Goal: Check status: Check status

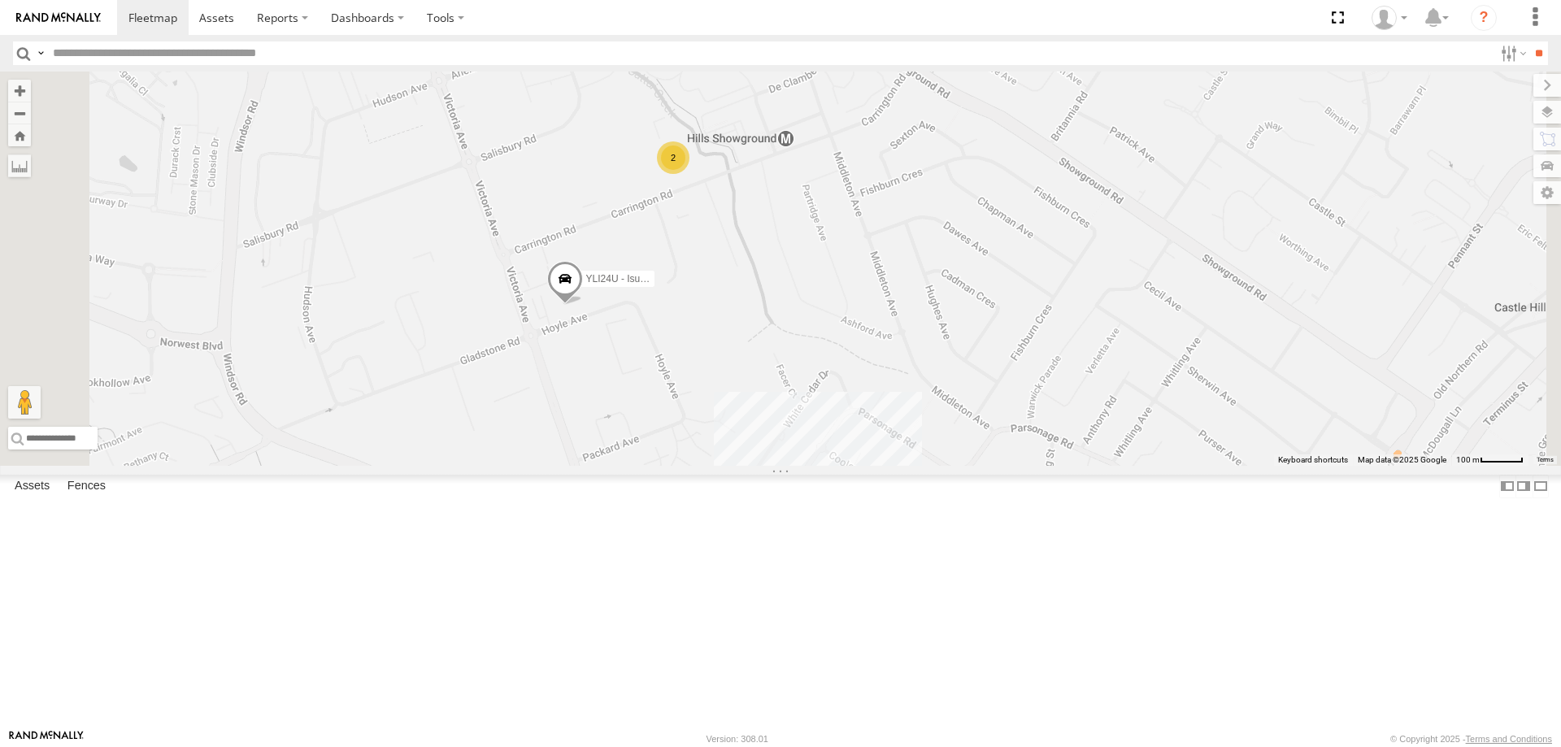
click at [689, 174] on div "2" at bounding box center [673, 157] width 33 height 33
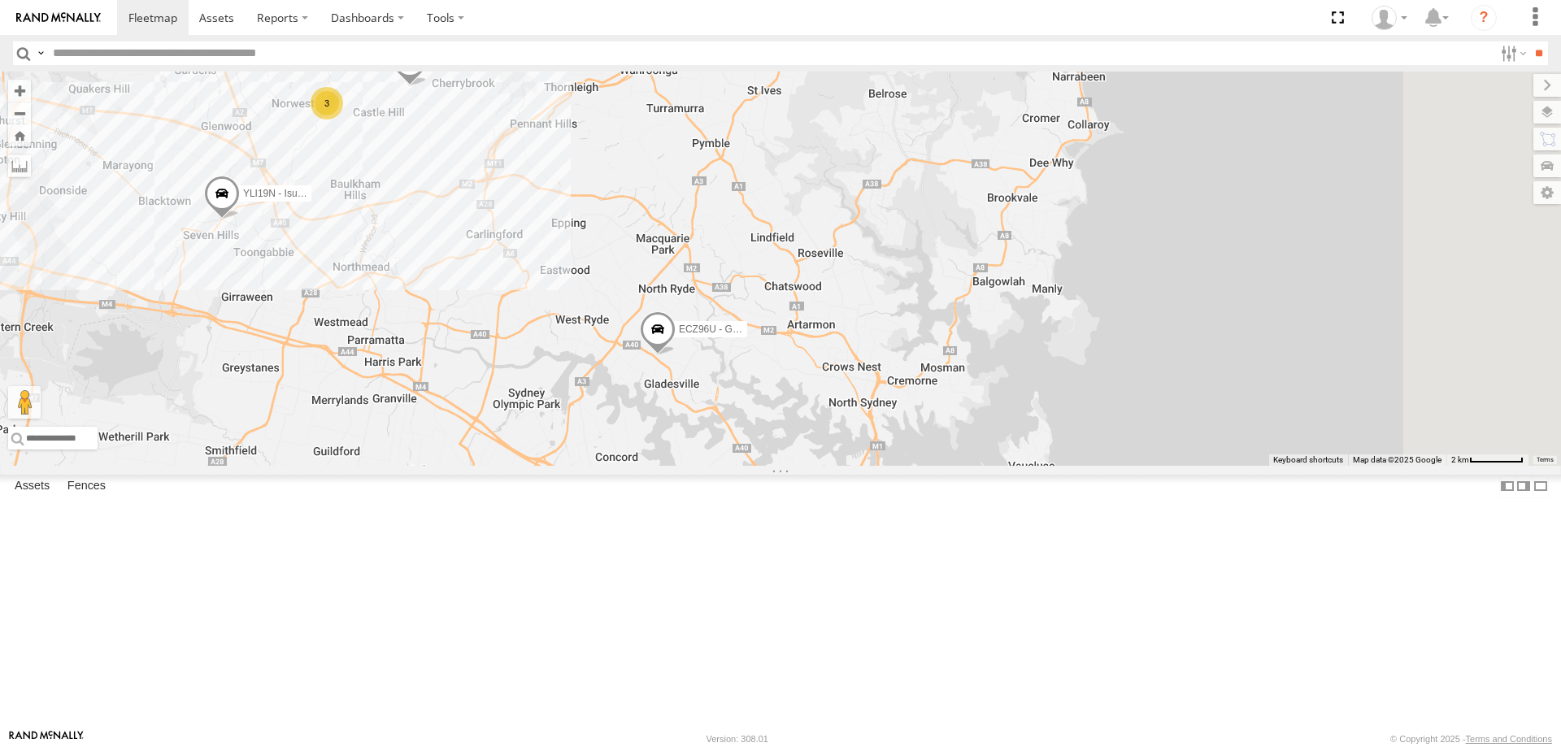
drag, startPoint x: 1228, startPoint y: 336, endPoint x: 705, endPoint y: 348, distance: 523.6
click at [702, 359] on div "YLI19N - Isuzu DMAX CS45WU - LDV ECZ96U - Great Wall 3 YLS34F - Isuzu DMAX" at bounding box center [780, 269] width 1561 height 394
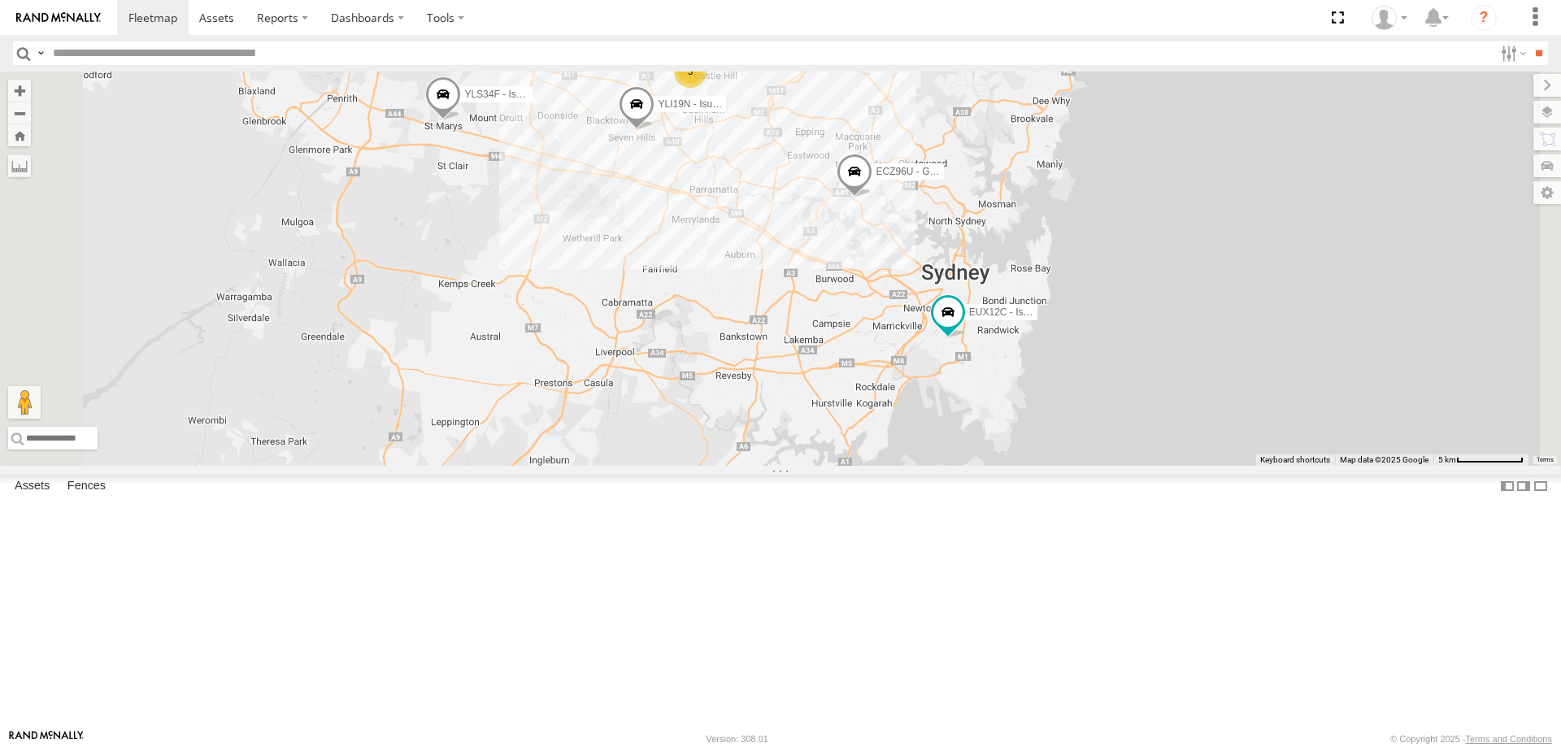
drag, startPoint x: 1044, startPoint y: 641, endPoint x: 1133, endPoint y: 509, distance: 159.8
click at [1133, 466] on div "YLI19N - Isuzu DMAX CS45WU - LDV ECZ96U - Great Wall EUX12C - Isuzu DMAX YLS34F…" at bounding box center [780, 269] width 1561 height 394
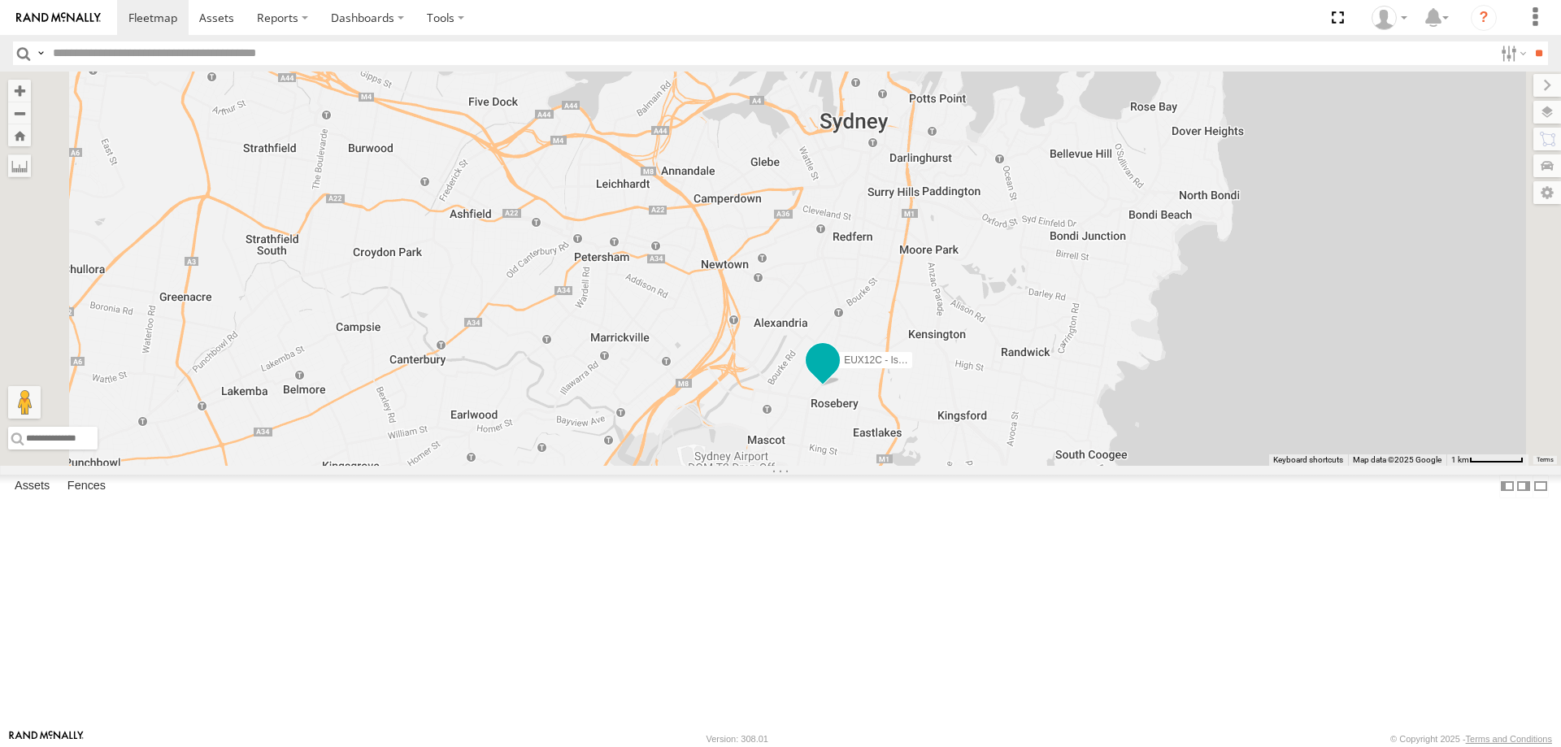
click at [837, 375] on span at bounding box center [822, 359] width 29 height 29
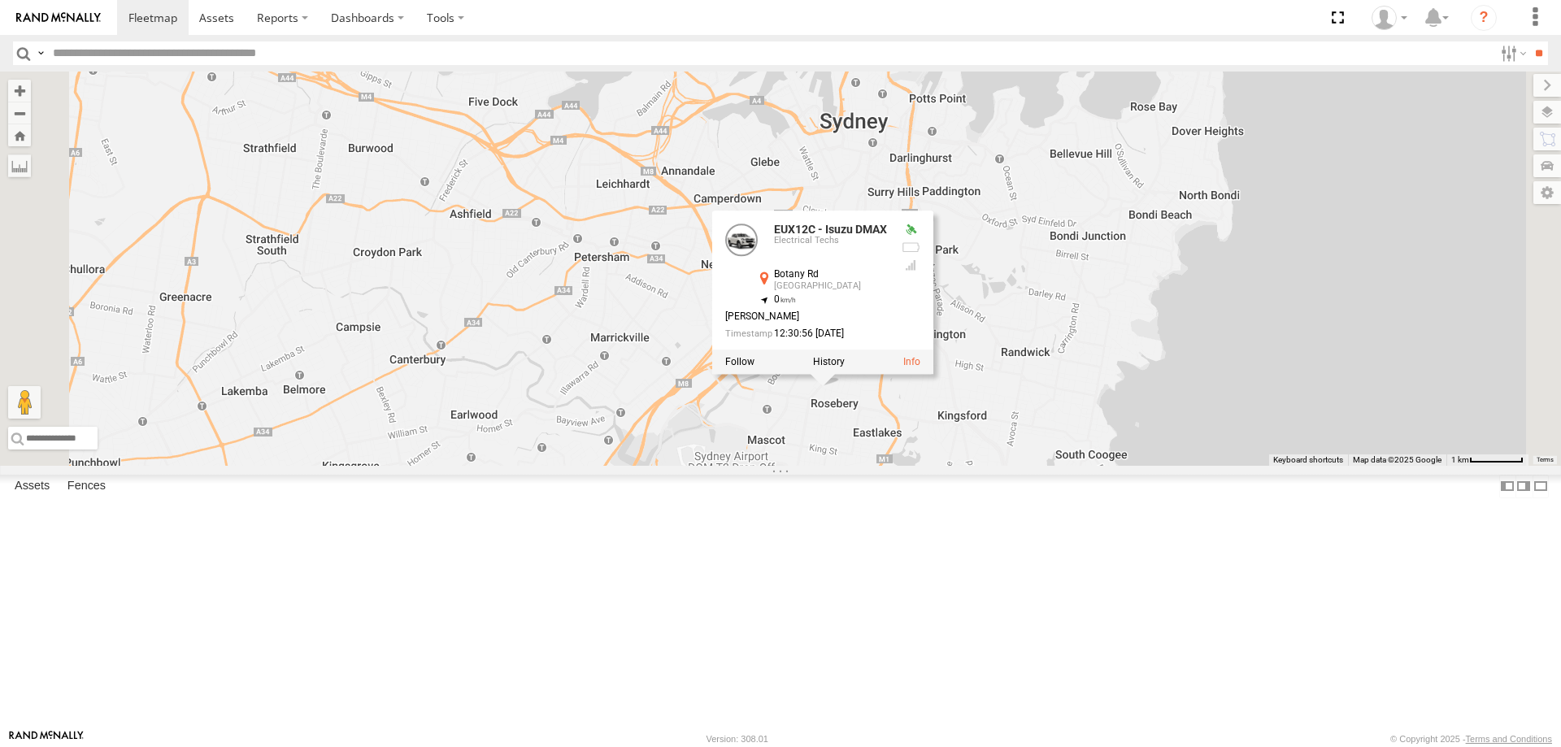
click at [1020, 466] on div "YLI19N - Isuzu DMAX CS45WU - LDV ECZ96U - Great Wall EUX12C - Isuzu DMAX YLS34F…" at bounding box center [780, 269] width 1561 height 394
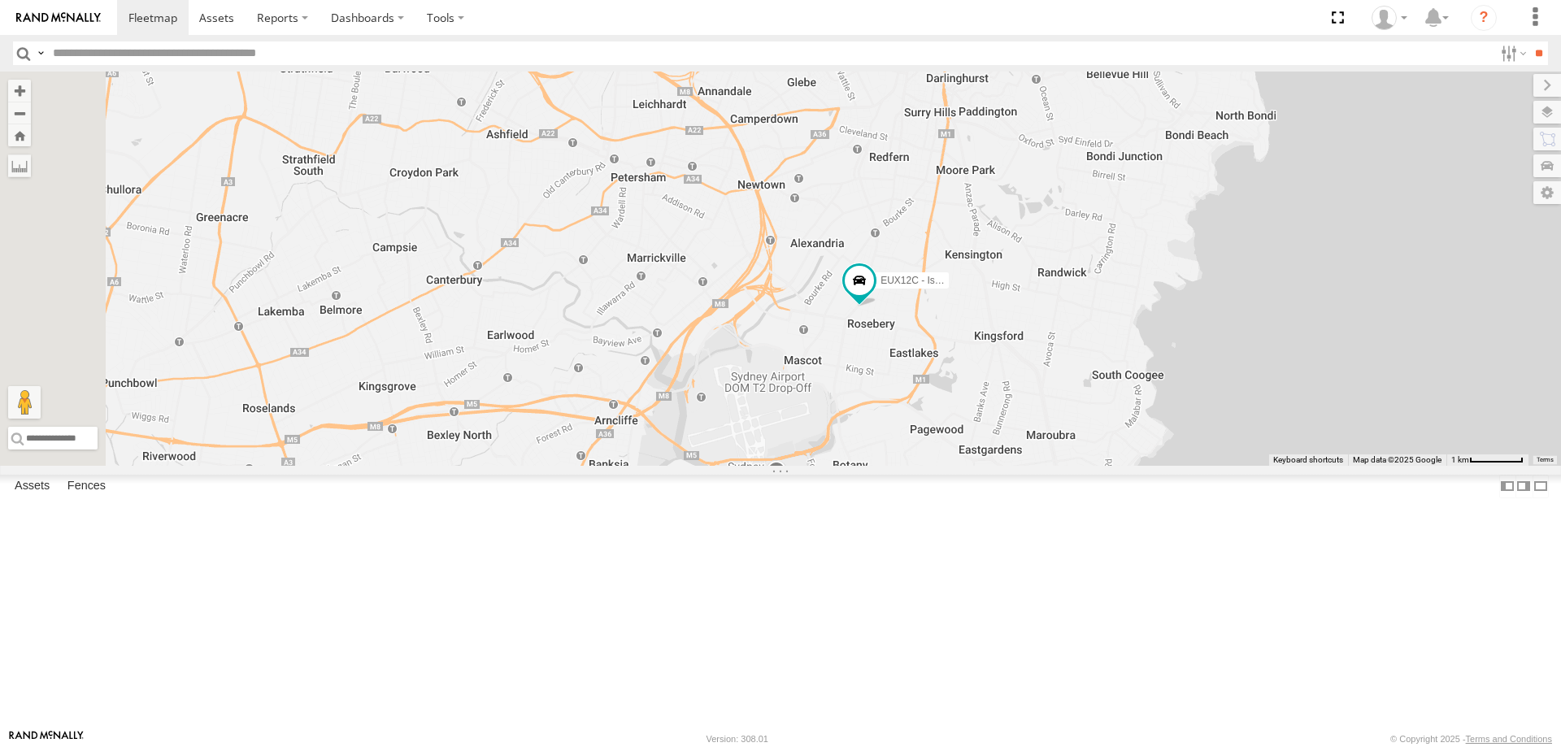
drag, startPoint x: 1020, startPoint y: 586, endPoint x: 1059, endPoint y: 503, distance: 91.6
click at [1059, 466] on div "YLI19N - Isuzu DMAX CS45WU - LDV ECZ96U - Great Wall EUX12C - Isuzu DMAX YLS34F…" at bounding box center [780, 269] width 1561 height 394
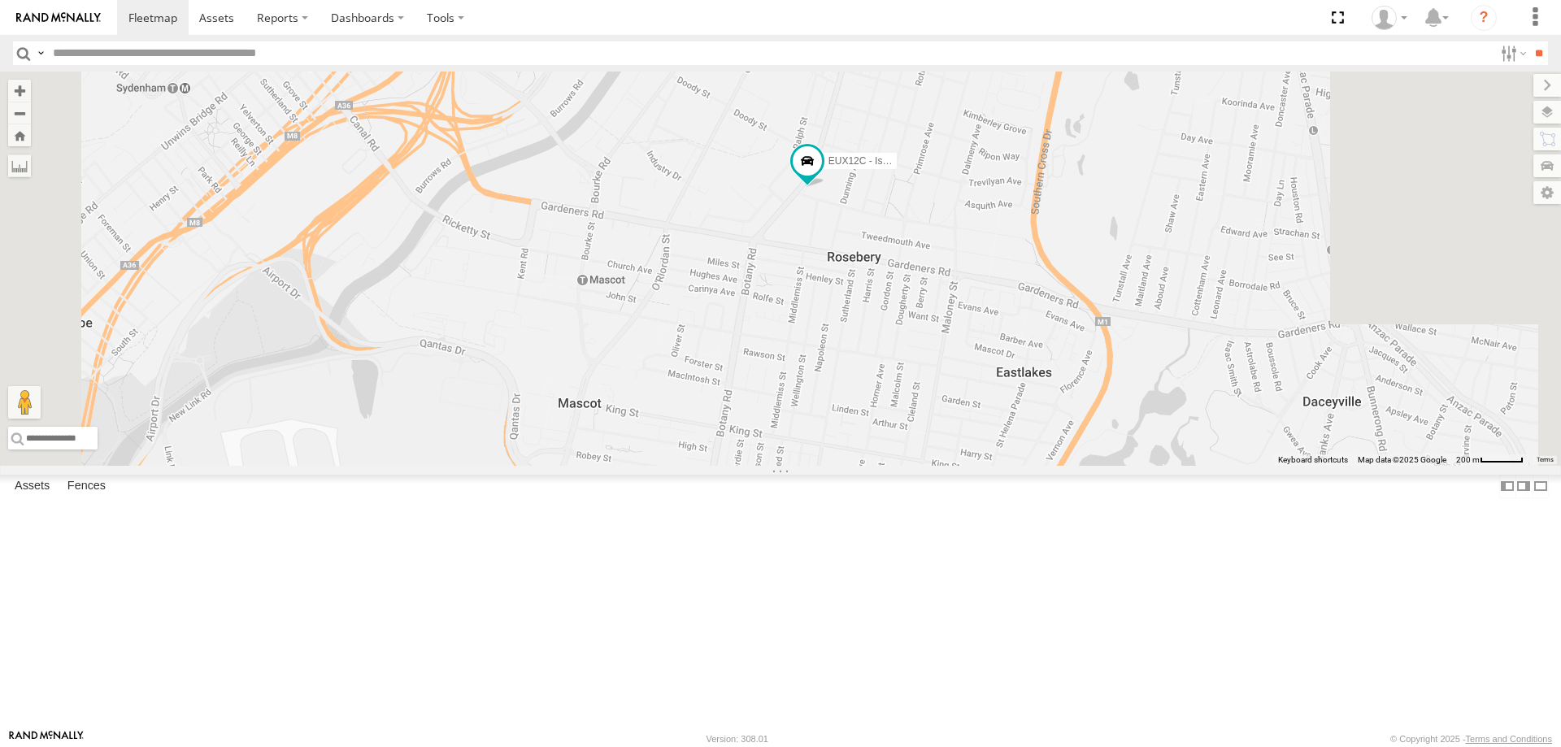
drag, startPoint x: 1071, startPoint y: 441, endPoint x: 966, endPoint y: 428, distance: 105.7
click at [966, 428] on div "YLI19N - Isuzu DMAX CS45WU - LDV ECZ96U - Great Wall EUX12C - Isuzu DMAX YLS34F…" at bounding box center [780, 269] width 1561 height 394
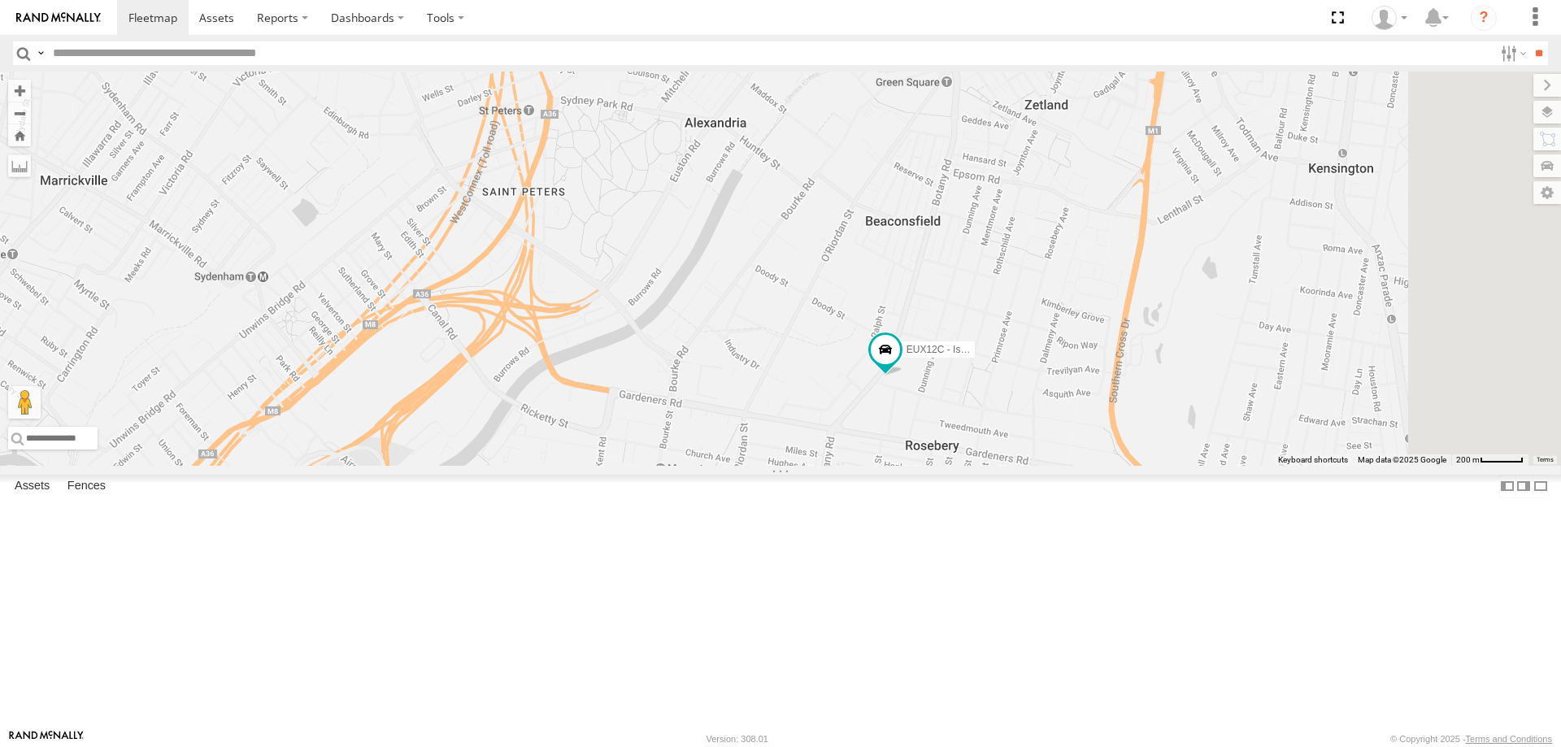
drag, startPoint x: 1162, startPoint y: 492, endPoint x: 1071, endPoint y: 336, distance: 180.7
click at [1071, 336] on div "YLI19N - Isuzu DMAX CS45WU - LDV ECZ96U - Great Wall EUX12C - Isuzu DMAX YLS34F…" at bounding box center [780, 269] width 1561 height 394
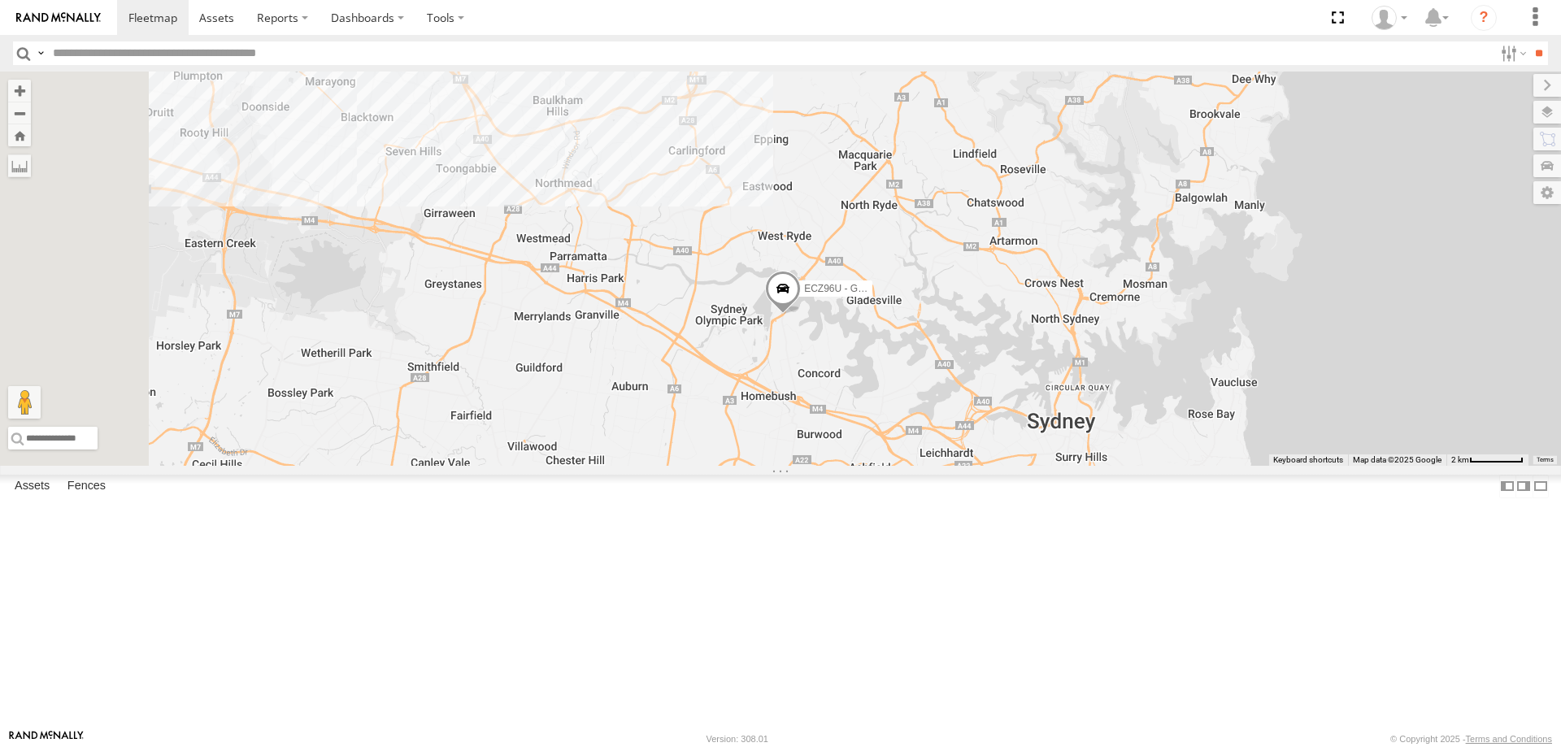
drag, startPoint x: 726, startPoint y: 275, endPoint x: 940, endPoint y: 482, distance: 298.3
click at [940, 466] on div "EUX12C - Isuzu DMAX ECZ96U - Great Wall" at bounding box center [780, 269] width 1561 height 394
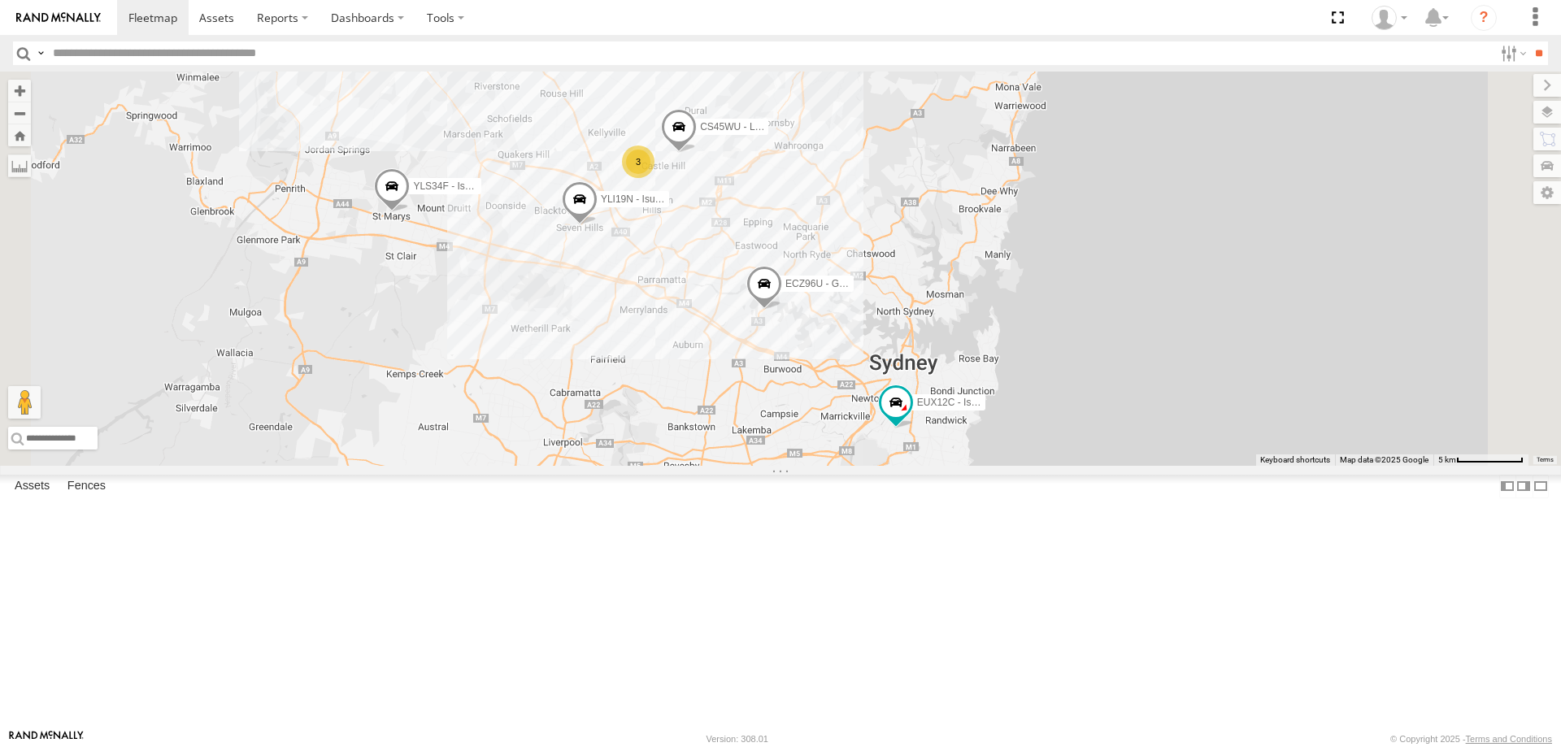
drag, startPoint x: 814, startPoint y: 183, endPoint x: 896, endPoint y: 332, distance: 170.2
click at [896, 332] on div "EUX12C - Isuzu DMAX ECZ96U - Great Wall YLI19N - Isuzu DMAX CS45WU - LDV 3 YLS3…" at bounding box center [780, 269] width 1561 height 394
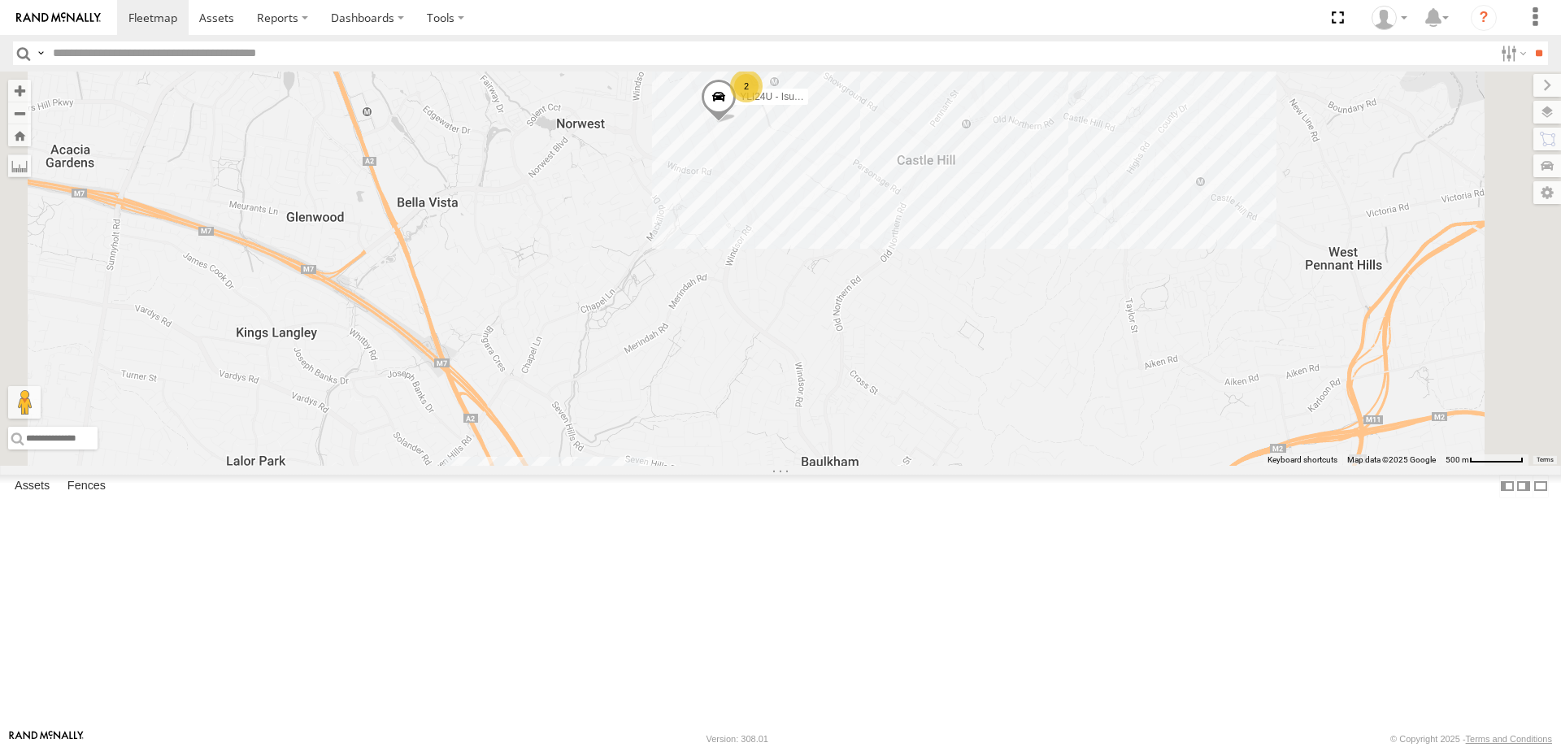
drag, startPoint x: 805, startPoint y: 628, endPoint x: 841, endPoint y: 479, distance: 153.8
click at [841, 466] on div "EUX12C - Isuzu DMAX ECZ96U - Great Wall YLI19N - Isuzu DMAX CS45WU - LDV YLS34F…" at bounding box center [780, 269] width 1561 height 394
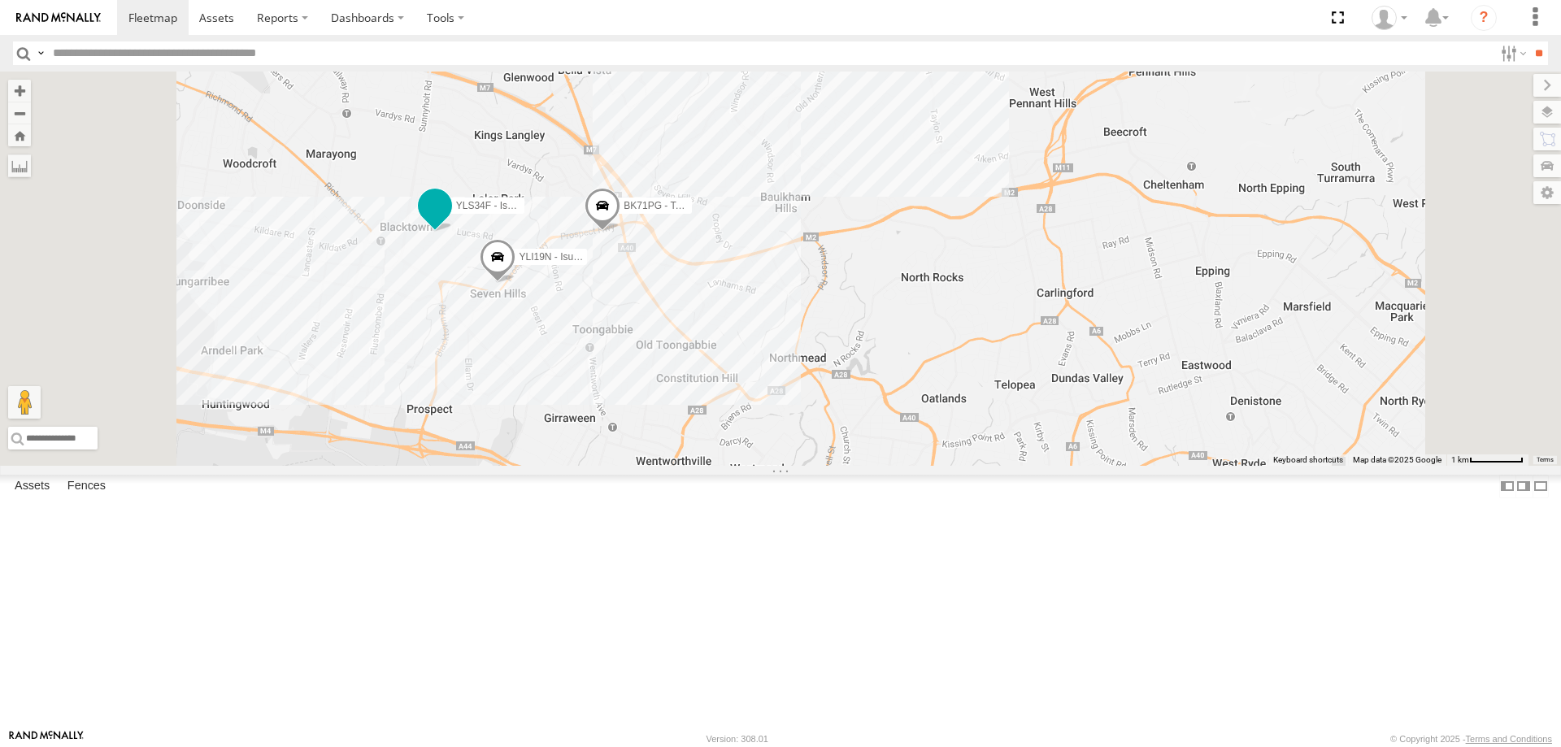
click at [453, 232] on span at bounding box center [435, 210] width 36 height 44
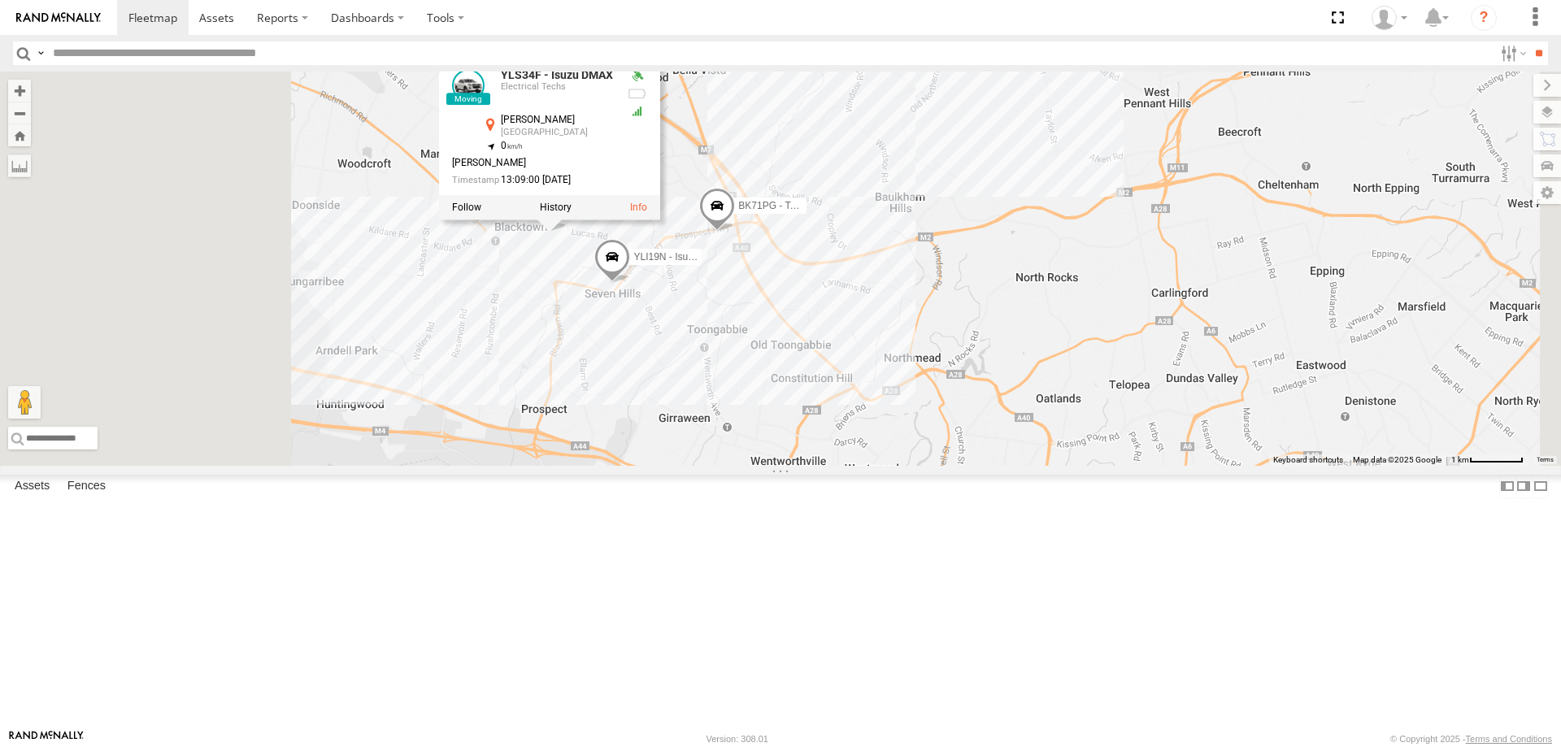
drag, startPoint x: 777, startPoint y: 498, endPoint x: 934, endPoint y: 497, distance: 156.9
click at [934, 466] on div "YLI19N - Isuzu DMAX YLI24U - Isuzu D-MAX 2 BK71PG - Toyota Hiace YLS34F - Isuzu…" at bounding box center [780, 269] width 1561 height 394
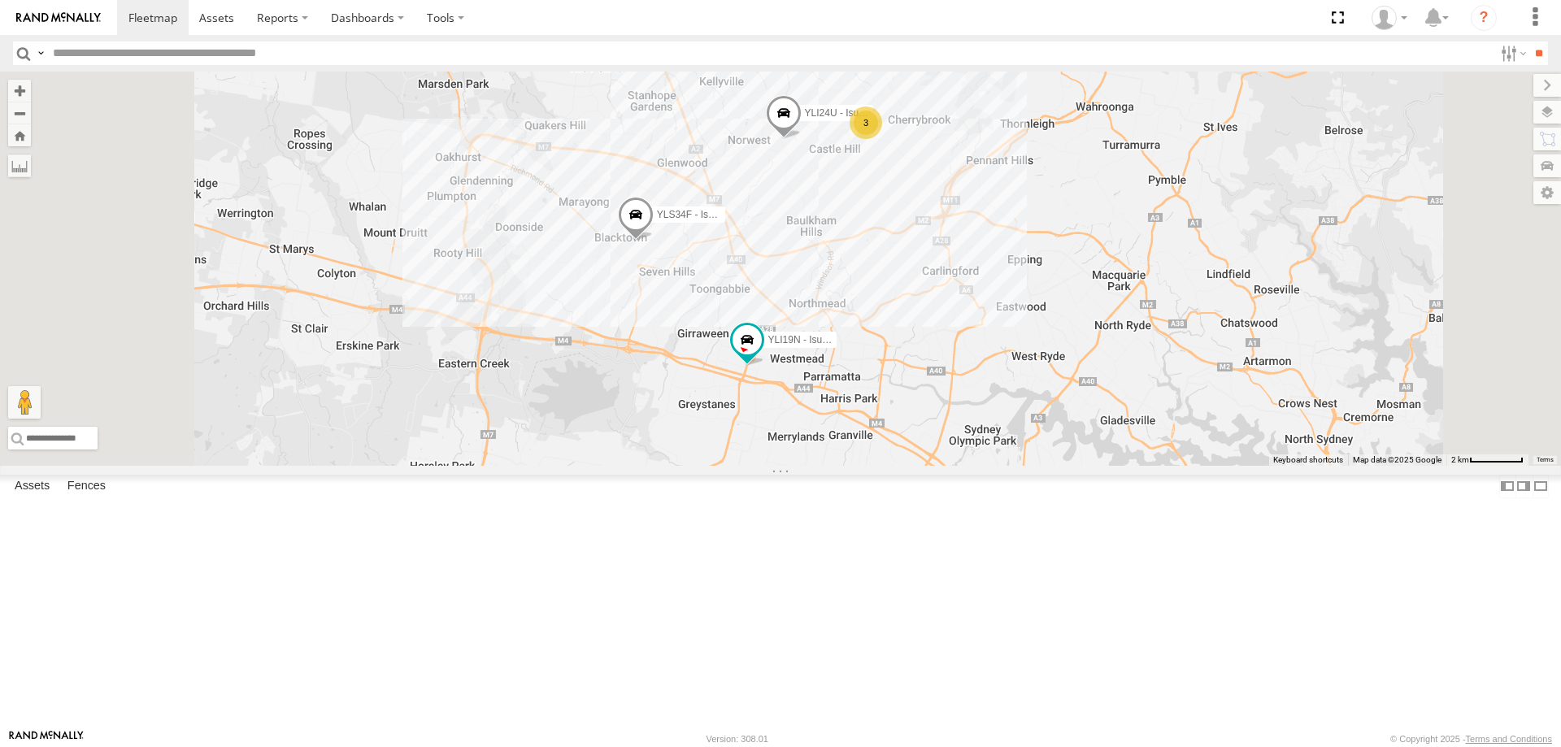
click at [653, 240] on span at bounding box center [636, 218] width 36 height 44
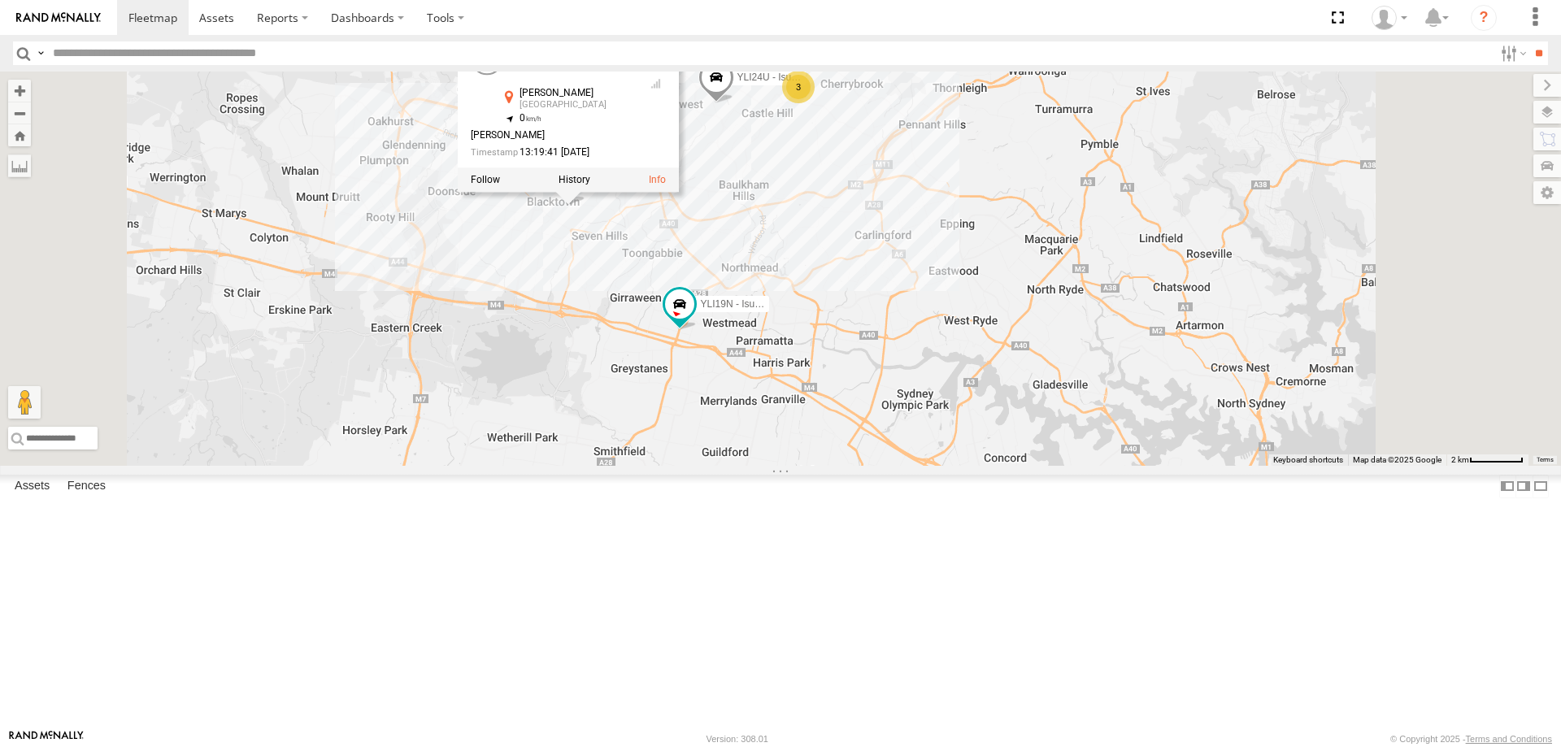
drag, startPoint x: 1080, startPoint y: 441, endPoint x: 1009, endPoint y: 404, distance: 80.0
click at [1009, 404] on div "YLI19N - Isuzu DMAX YLI24U - Isuzu D-MAX YLS34F - Isuzu DMAX ECZ96U - Great Wal…" at bounding box center [780, 269] width 1561 height 394
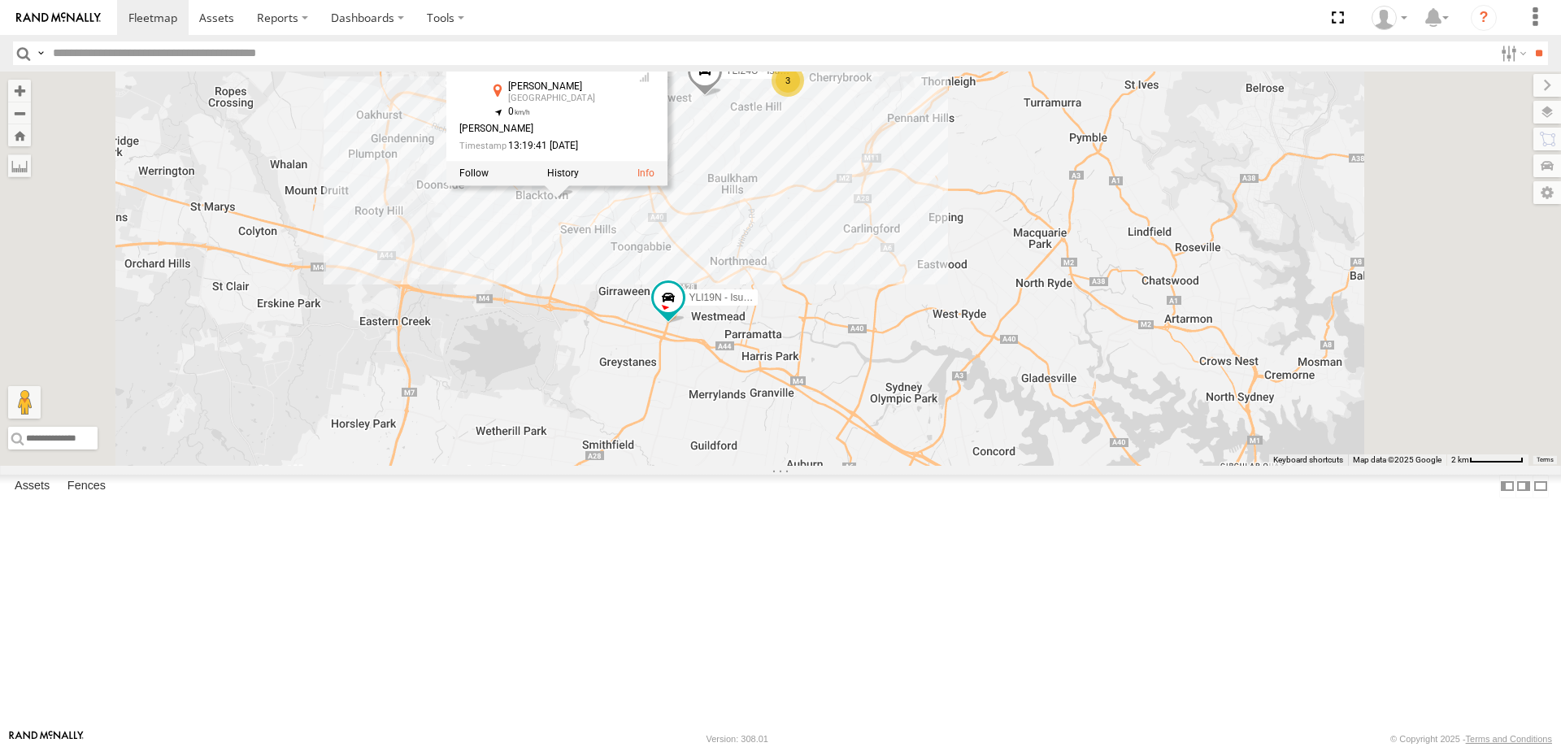
click at [1009, 404] on div "YLI19N - Isuzu DMAX YLI24U - Isuzu D-MAX YLS34F - Isuzu DMAX ECZ96U - Great Wal…" at bounding box center [780, 269] width 1561 height 394
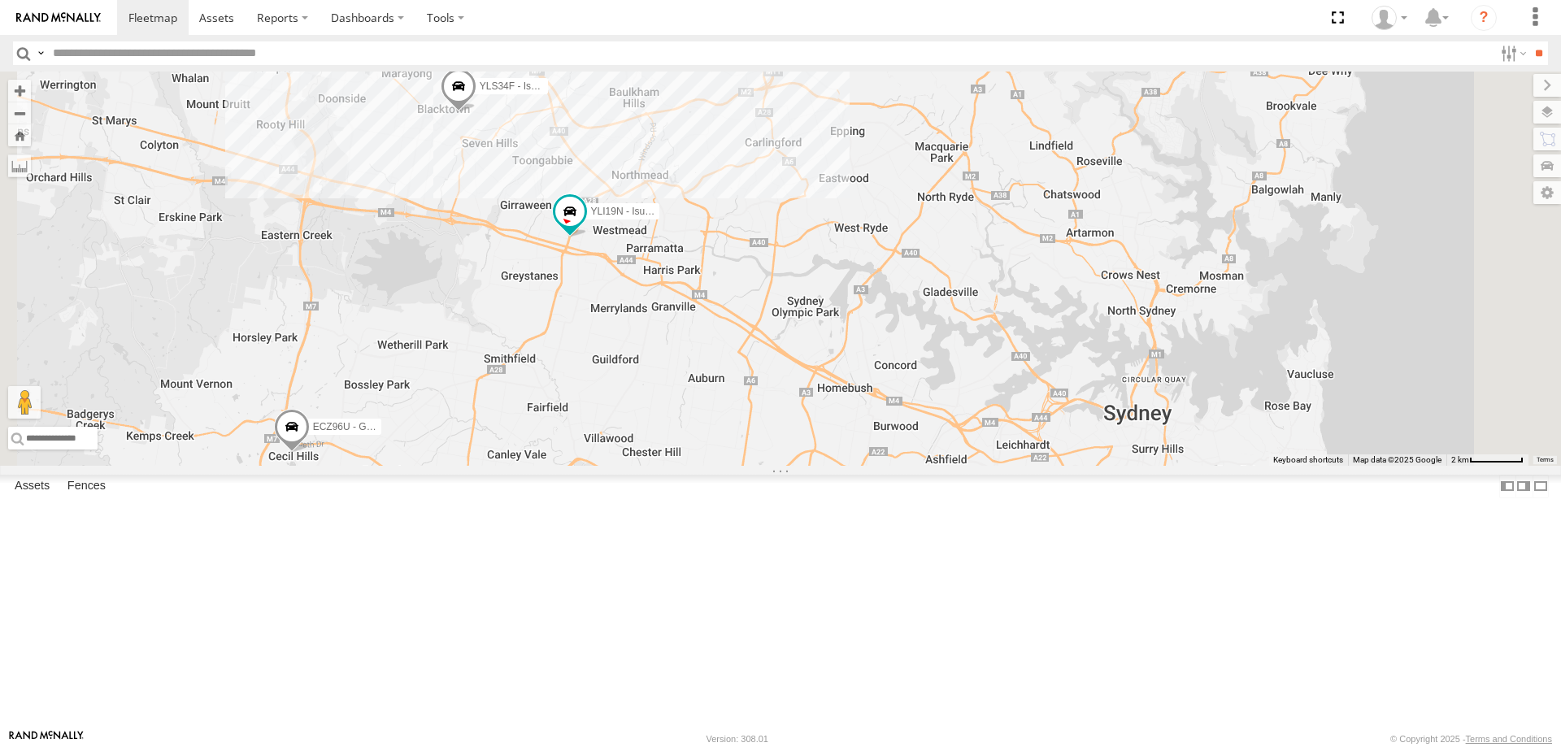
drag, startPoint x: 1168, startPoint y: 454, endPoint x: 1120, endPoint y: 404, distance: 69.6
click at [1120, 404] on div "YLI19N - Isuzu DMAX YLI24U - Isuzu D-MAX YLS34F - Isuzu DMAX ECZ96U - Great Wal…" at bounding box center [780, 269] width 1561 height 394
